Goal: Transaction & Acquisition: Obtain resource

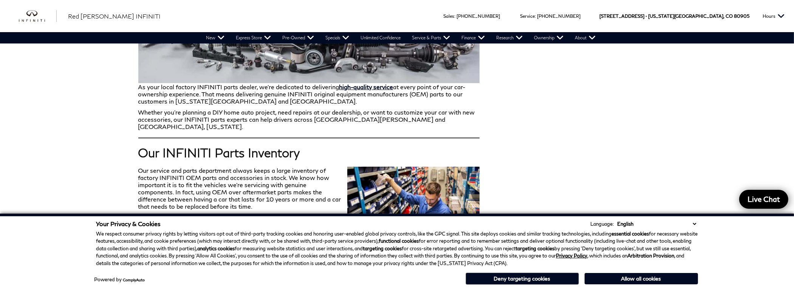
scroll to position [539, 0]
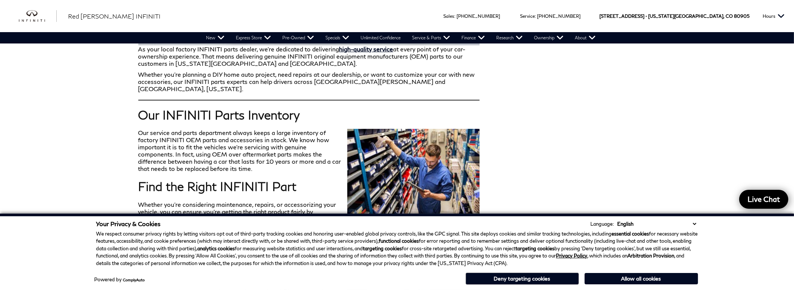
drag, startPoint x: 633, startPoint y: 279, endPoint x: 626, endPoint y: 276, distance: 7.9
click at [633, 279] on button "Allow all cookies" at bounding box center [641, 278] width 113 height 11
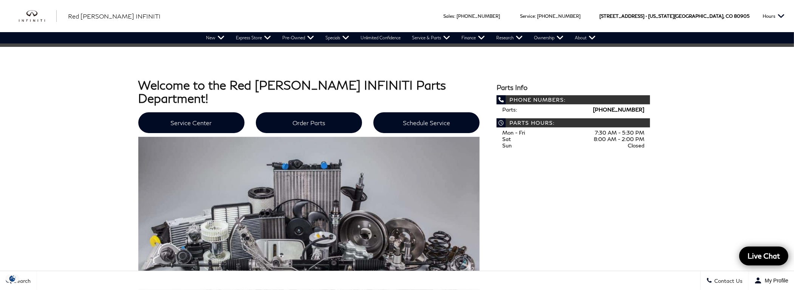
scroll to position [264, 0]
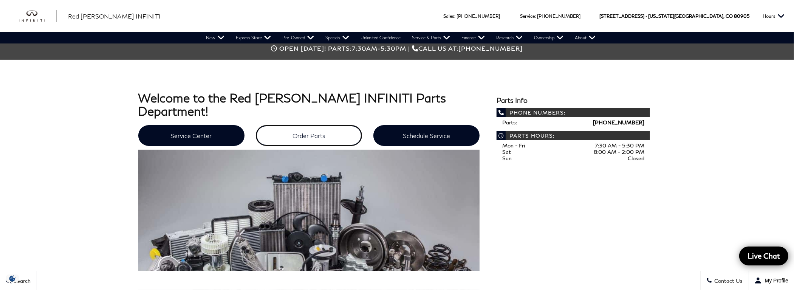
click at [299, 127] on link "Order Parts" at bounding box center [309, 135] width 106 height 21
